Goal: Information Seeking & Learning: Learn about a topic

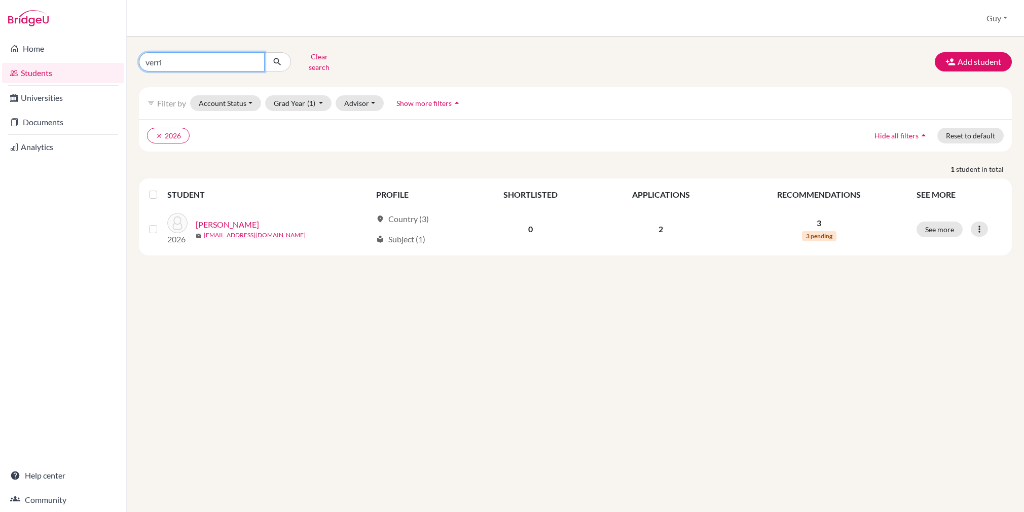
drag, startPoint x: 188, startPoint y: 59, endPoint x: 149, endPoint y: 59, distance: 39.1
click at [141, 56] on input "verri" at bounding box center [202, 61] width 126 height 19
type input "[PERSON_NAME]"
click button "submit" at bounding box center [277, 61] width 27 height 19
drag, startPoint x: 164, startPoint y: 60, endPoint x: 124, endPoint y: 61, distance: 40.6
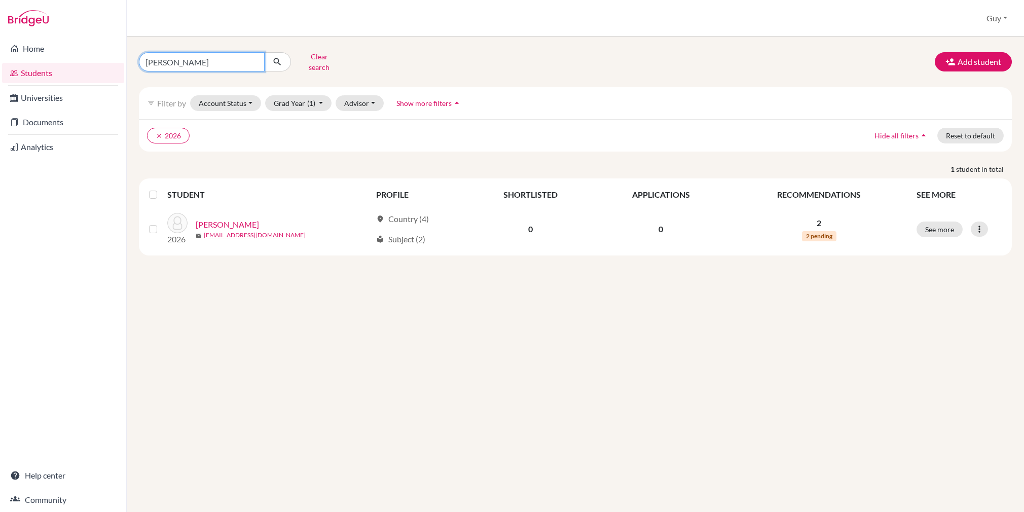
click at [124, 61] on div "Home Students Universities Documents Analytics Help center Community Students o…" at bounding box center [512, 256] width 1024 height 512
type input "[PERSON_NAME]"
click button "submit" at bounding box center [277, 61] width 27 height 19
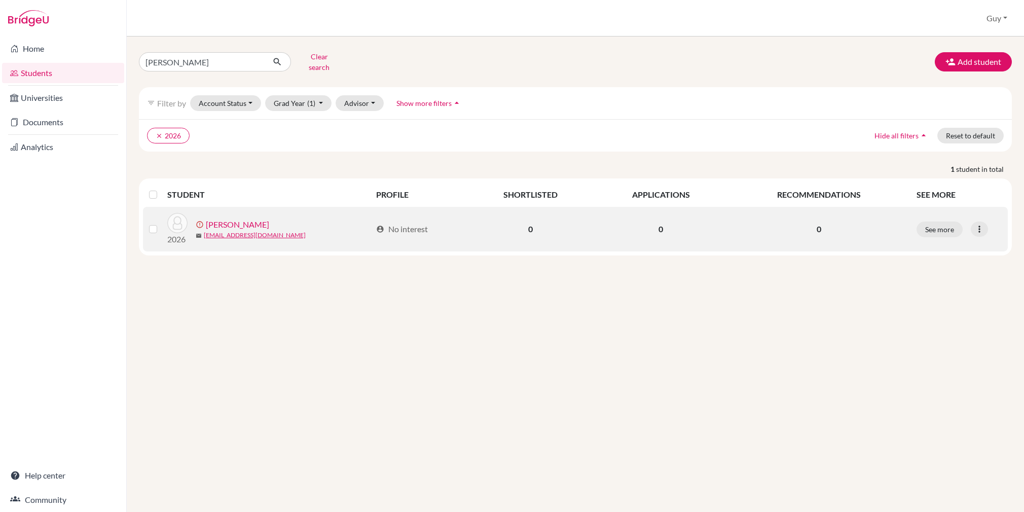
click at [231, 219] on link "[PERSON_NAME]" at bounding box center [237, 225] width 63 height 12
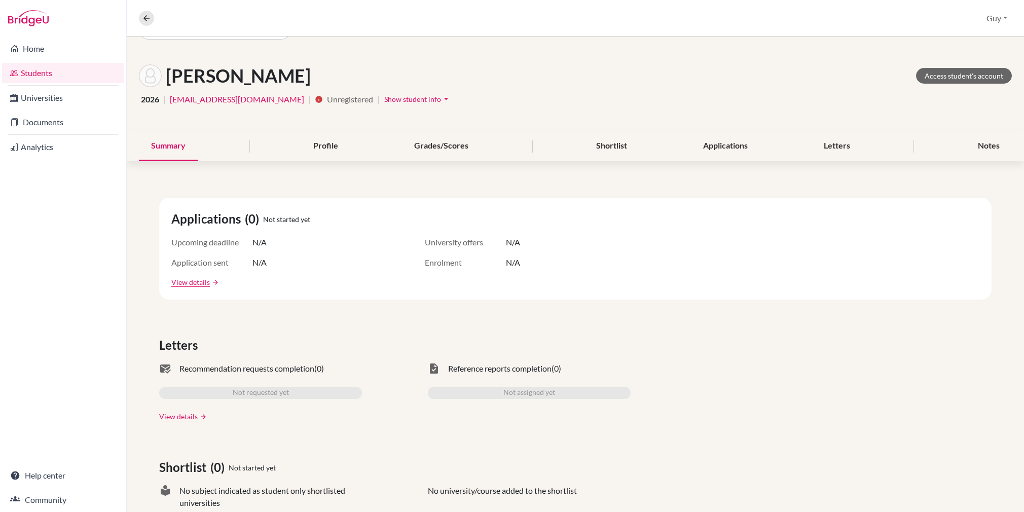
scroll to position [51, 0]
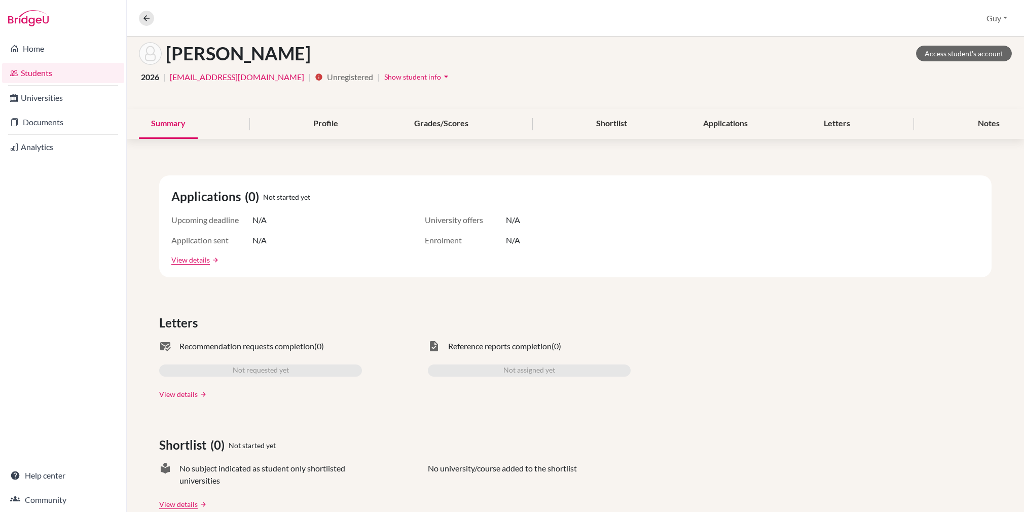
click at [195, 393] on link "View details" at bounding box center [178, 394] width 39 height 11
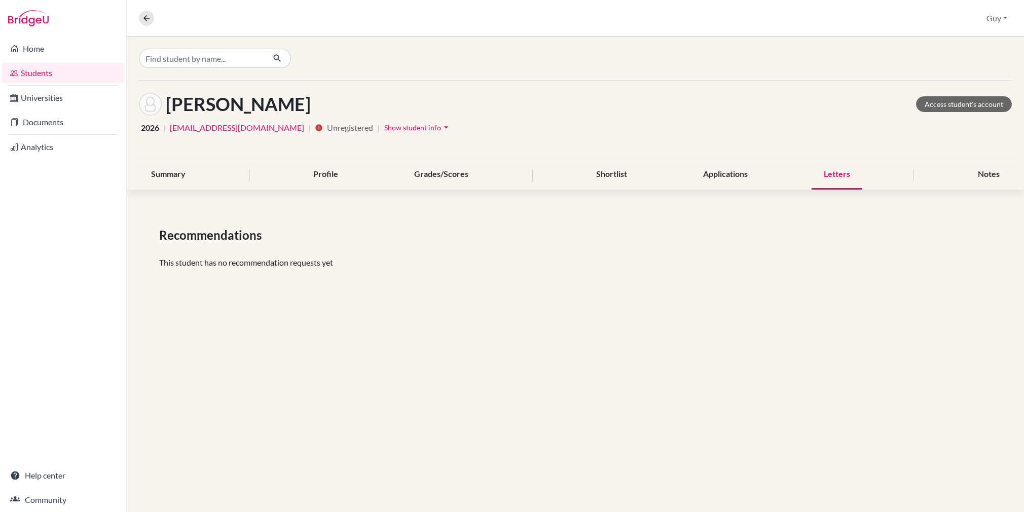
drag, startPoint x: 10, startPoint y: 407, endPoint x: 32, endPoint y: 400, distance: 23.6
click at [11, 407] on div "Home Students Universities Documents Analytics Help center Community" at bounding box center [63, 275] width 126 height 476
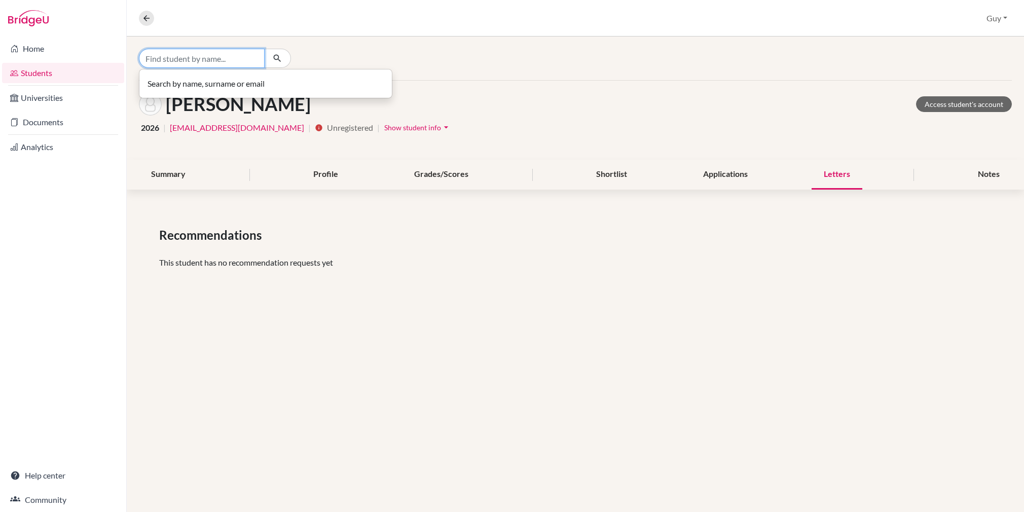
click at [217, 63] on input "Find student by name..." at bounding box center [202, 58] width 126 height 19
type input "fairclough"
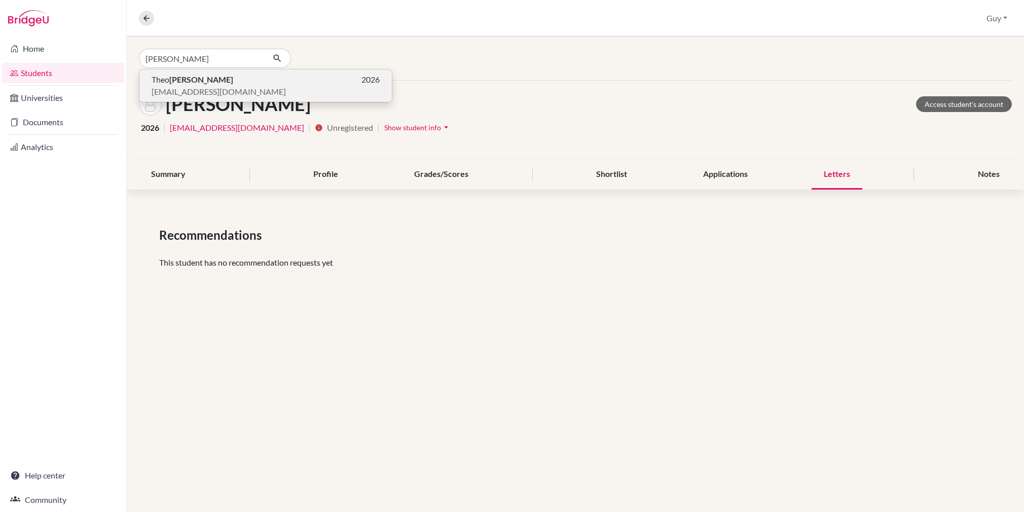
click at [185, 88] on span "fairclt@stpaulsschool.org.uk" at bounding box center [219, 92] width 134 height 12
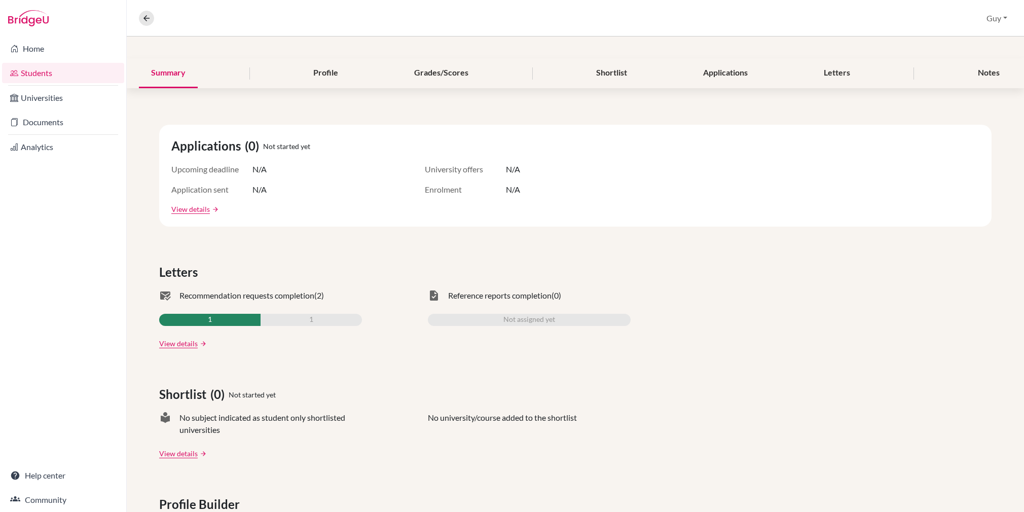
scroll to position [152, 0]
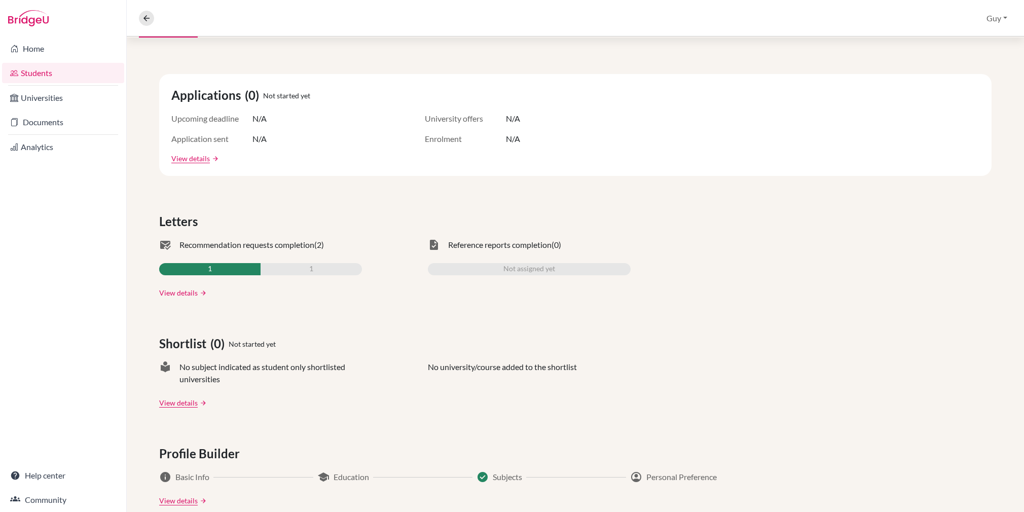
click at [177, 294] on link "View details" at bounding box center [178, 293] width 39 height 11
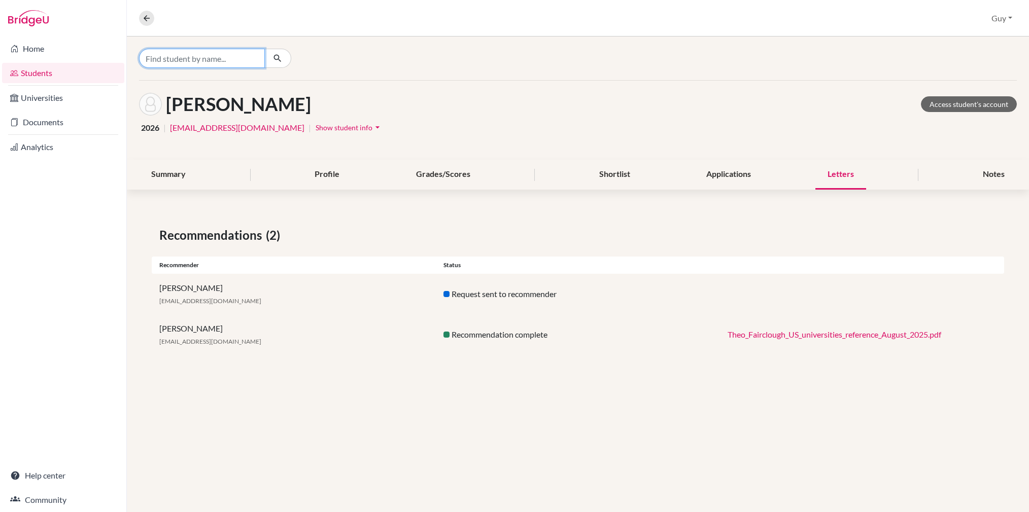
click at [219, 64] on input "Find student by name..." at bounding box center [202, 58] width 126 height 19
type input "EZRA"
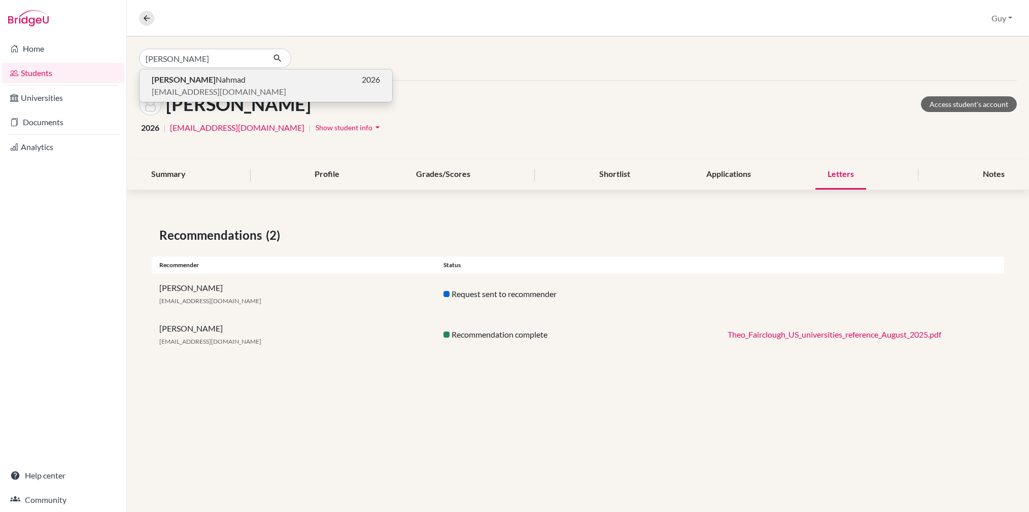
click at [203, 84] on p "Ezra Nahmad 2026" at bounding box center [266, 80] width 228 height 12
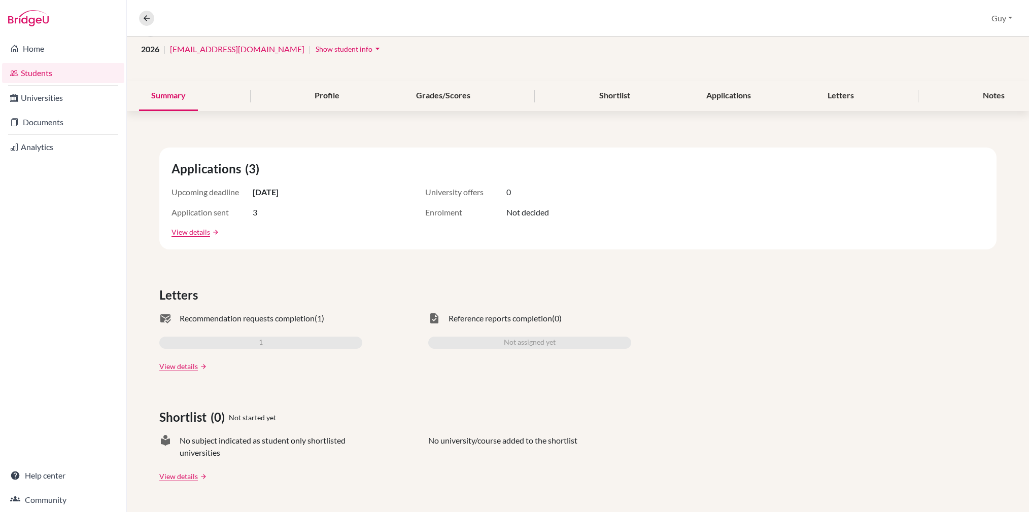
scroll to position [101, 0]
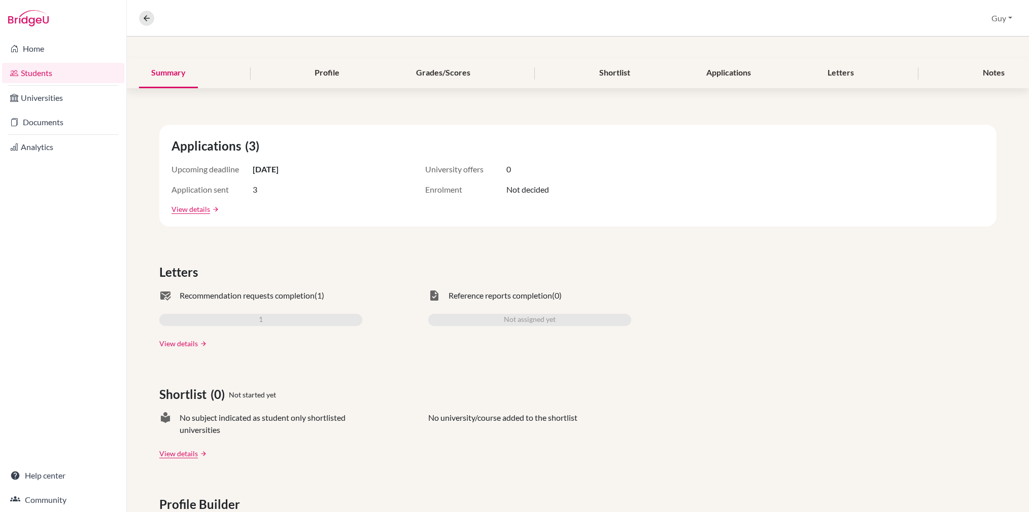
click at [177, 341] on link "View details" at bounding box center [178, 343] width 39 height 11
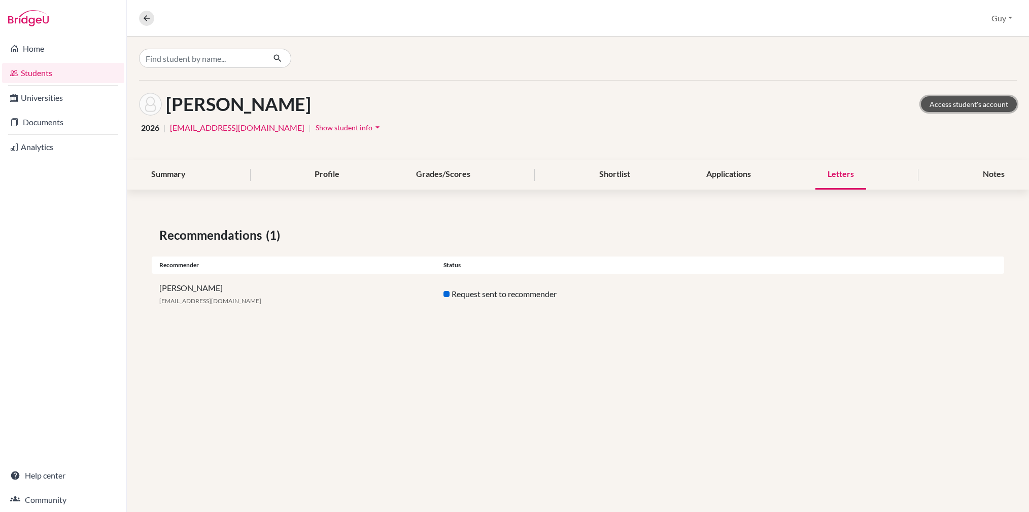
click at [932, 105] on link "Access student's account" at bounding box center [968, 104] width 96 height 16
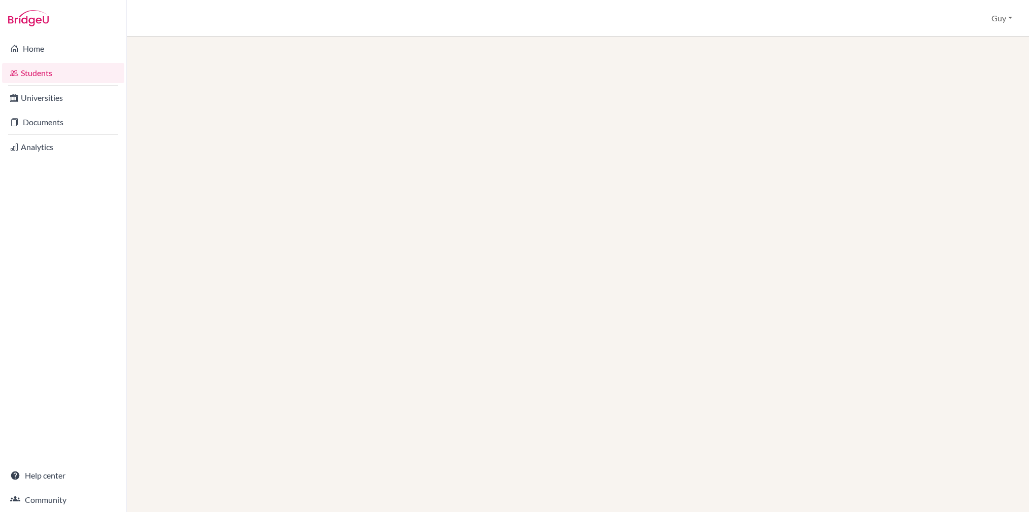
click at [28, 299] on div "Home Students Universities Documents Analytics Help center Community" at bounding box center [63, 275] width 126 height 476
click at [65, 79] on link "Students" at bounding box center [63, 73] width 122 height 20
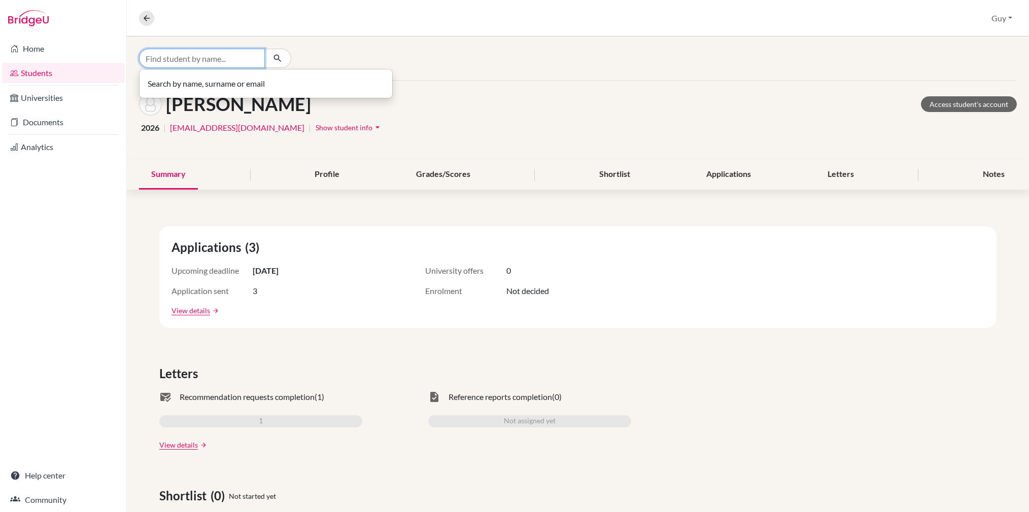
click at [225, 59] on input "Find student by name..." at bounding box center [202, 58] width 126 height 19
type input "orlandi"
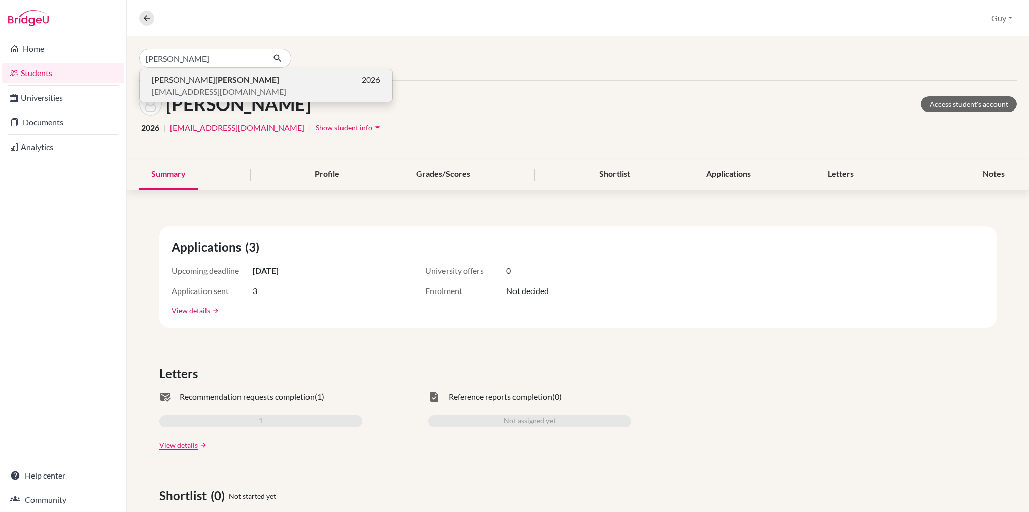
click at [225, 86] on span "orlandl@stpaulsschool.org.uk" at bounding box center [219, 92] width 134 height 12
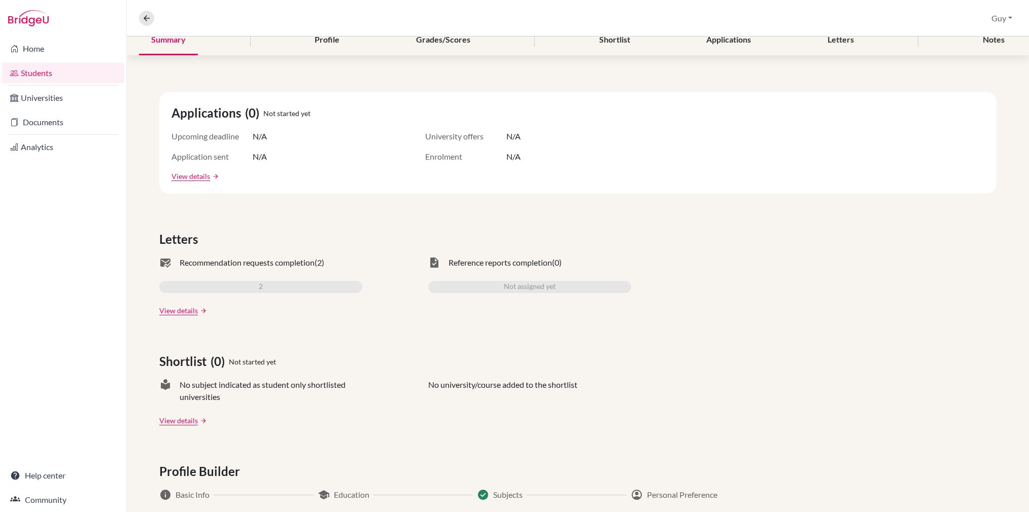
scroll to position [152, 0]
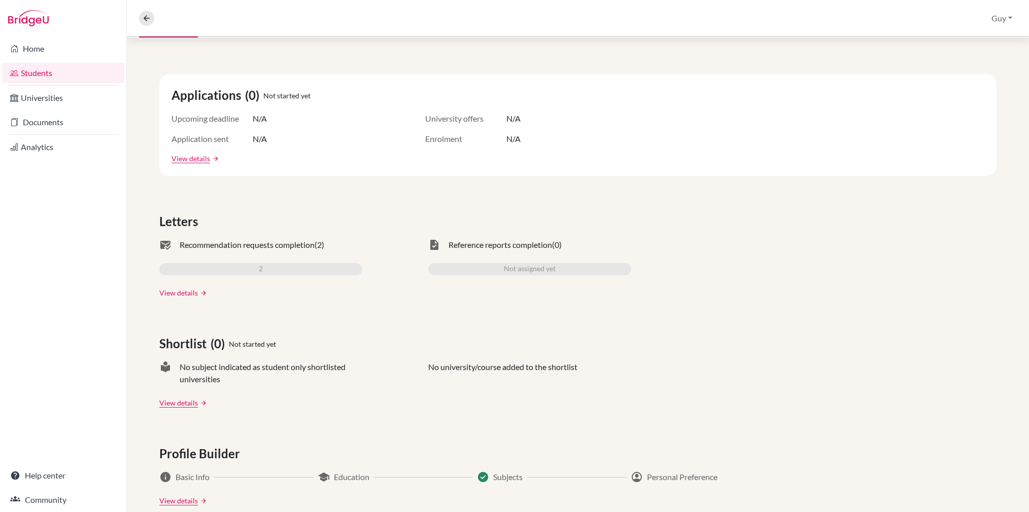
click at [192, 294] on link "View details" at bounding box center [178, 293] width 39 height 11
